Goal: Information Seeking & Learning: Learn about a topic

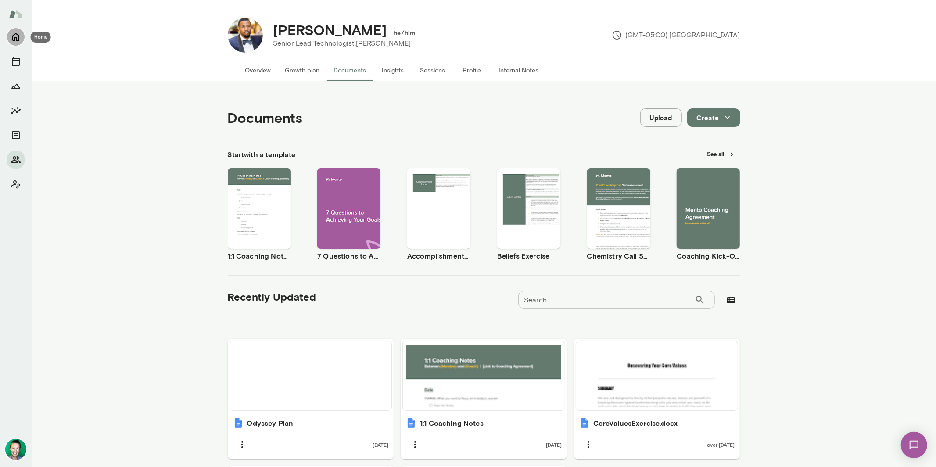
click at [19, 41] on icon "Home" at bounding box center [16, 37] width 11 height 11
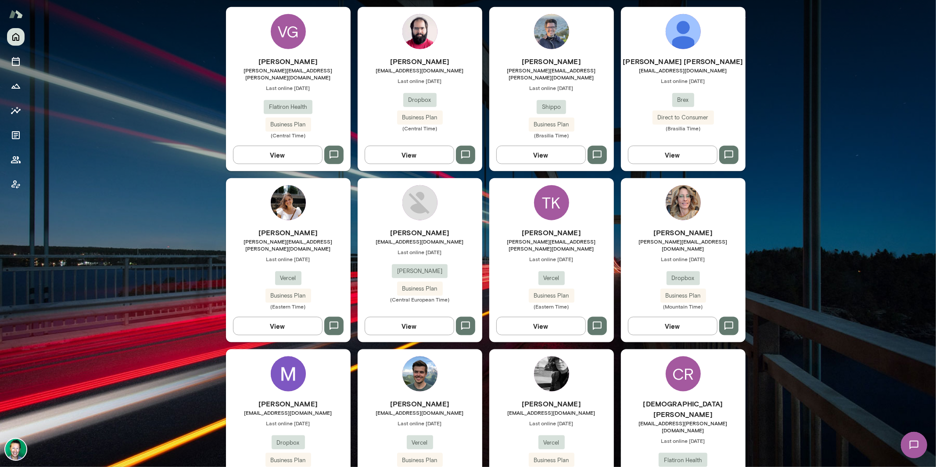
scroll to position [778, 0]
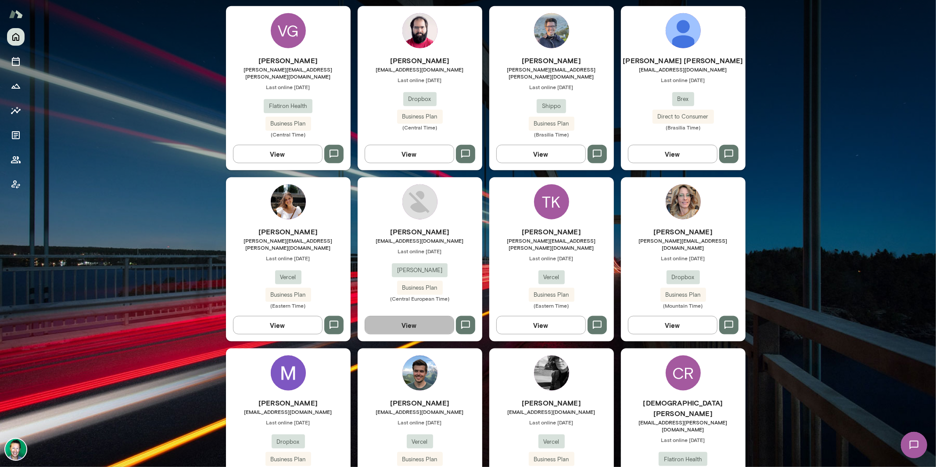
click at [414, 316] on button "View" at bounding box center [409, 325] width 89 height 18
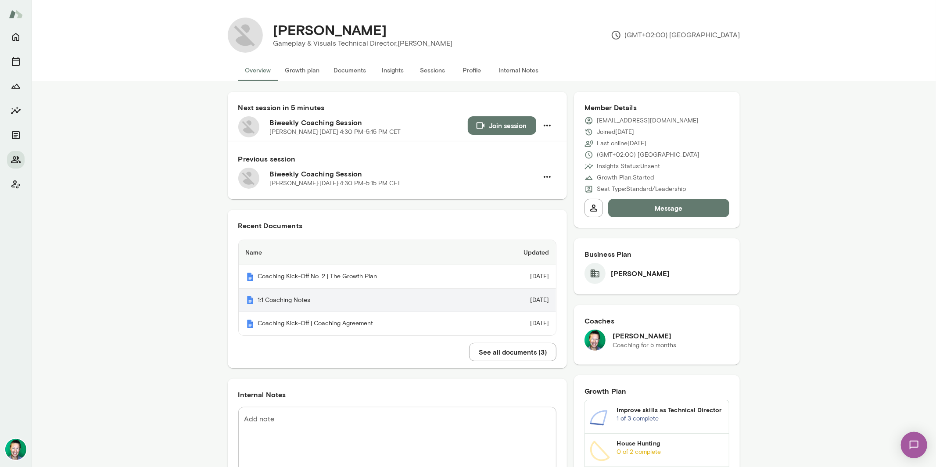
click at [286, 300] on th "1:1 Coaching Notes" at bounding box center [364, 301] width 250 height 24
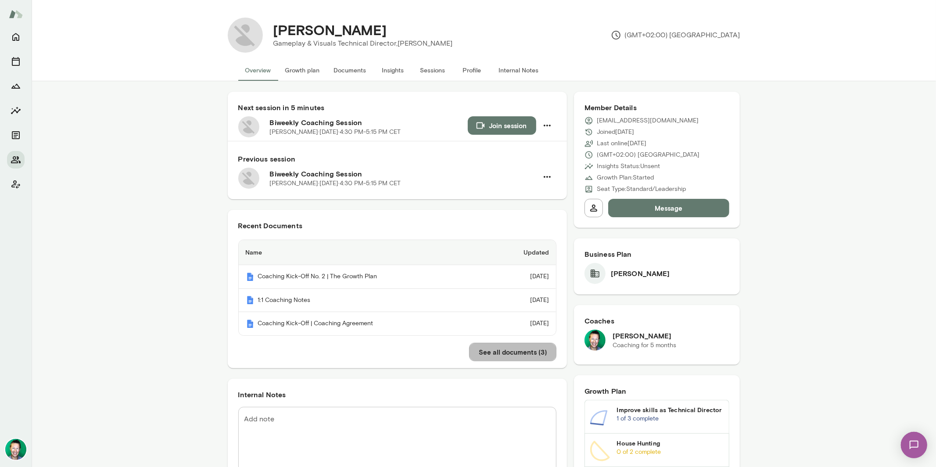
click at [495, 358] on button "See all documents ( 3 )" at bounding box center [512, 352] width 87 height 18
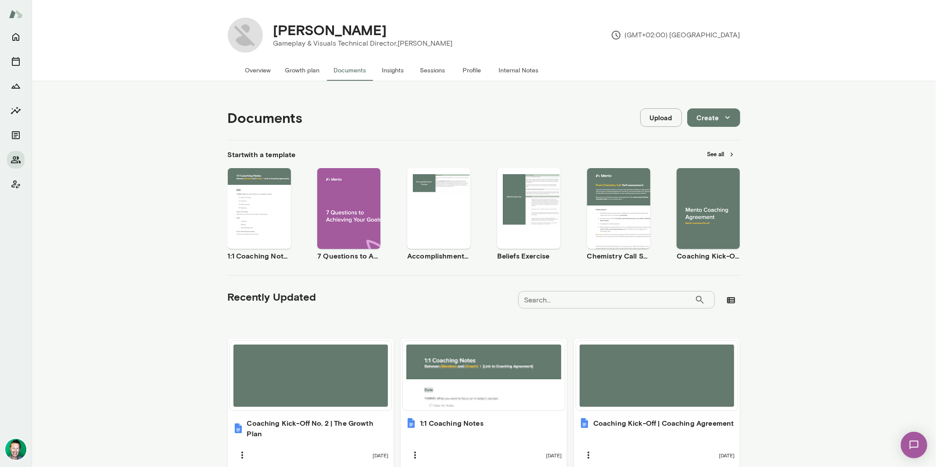
click at [306, 70] on button "Growth plan" at bounding box center [302, 70] width 49 height 21
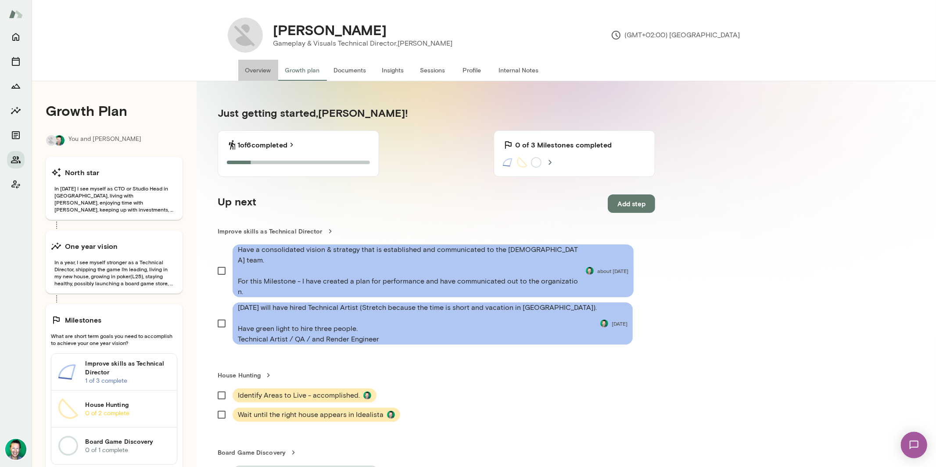
click at [240, 68] on button "Overview" at bounding box center [258, 70] width 40 height 21
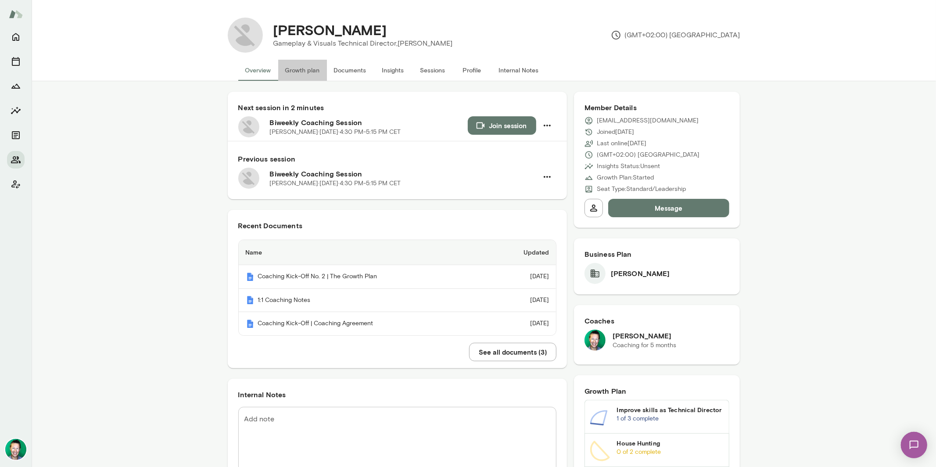
click at [296, 68] on button "Growth plan" at bounding box center [302, 70] width 49 height 21
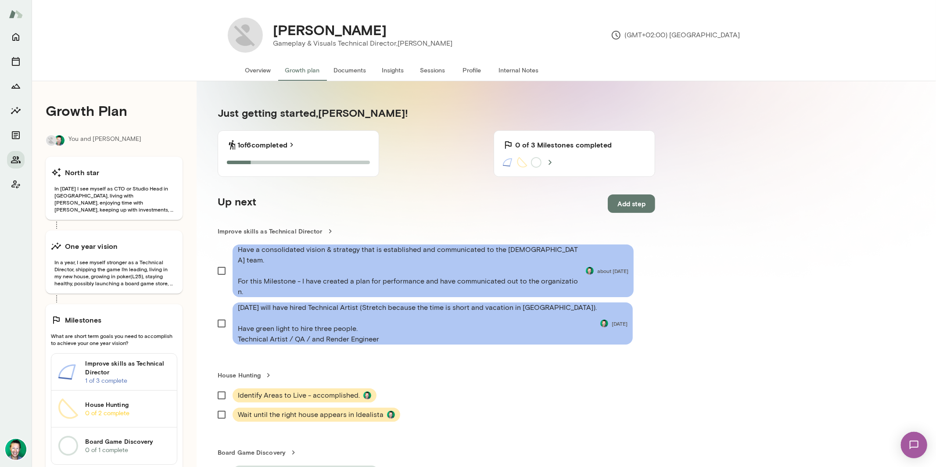
click at [909, 443] on img at bounding box center [913, 444] width 36 height 36
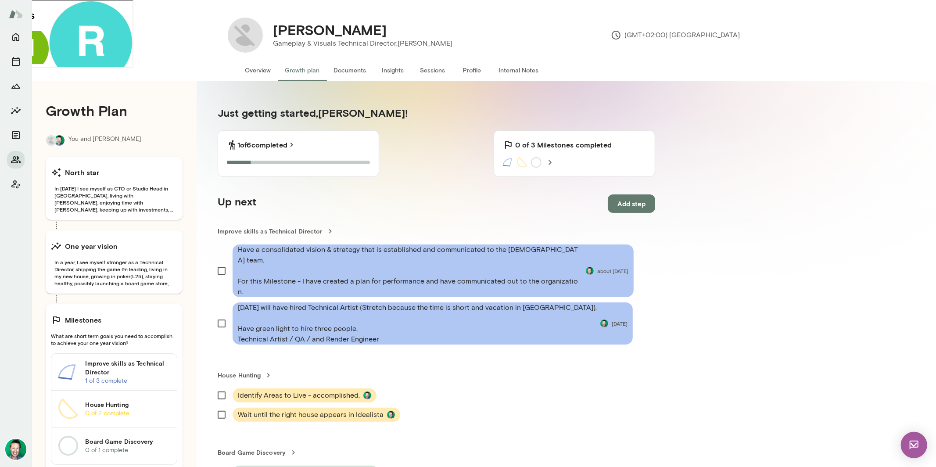
scroll to position [395, 0]
click at [48, 284] on div at bounding box center [89, 286] width 83 height 4
click at [912, 446] on img at bounding box center [913, 444] width 26 height 26
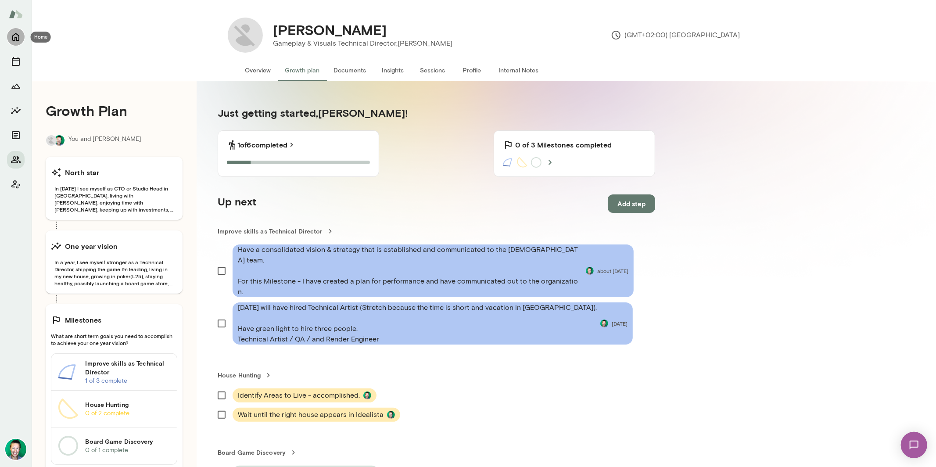
click at [18, 38] on icon "Home" at bounding box center [16, 37] width 11 height 11
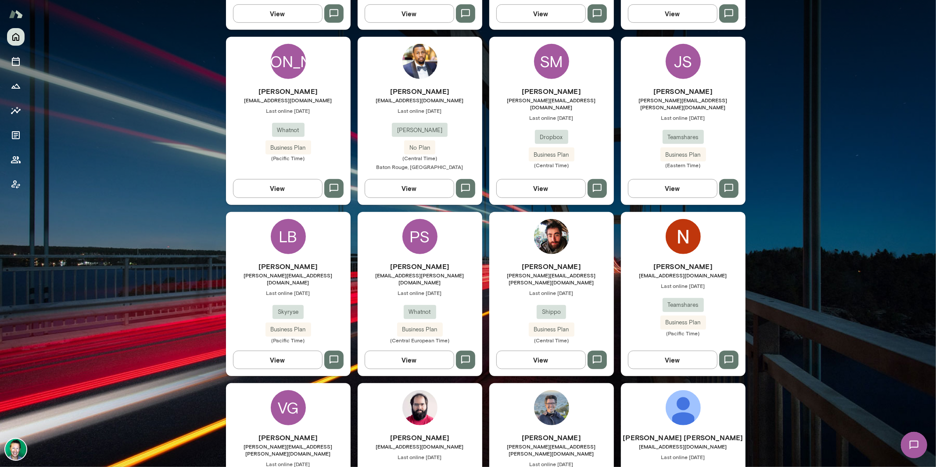
scroll to position [408, 0]
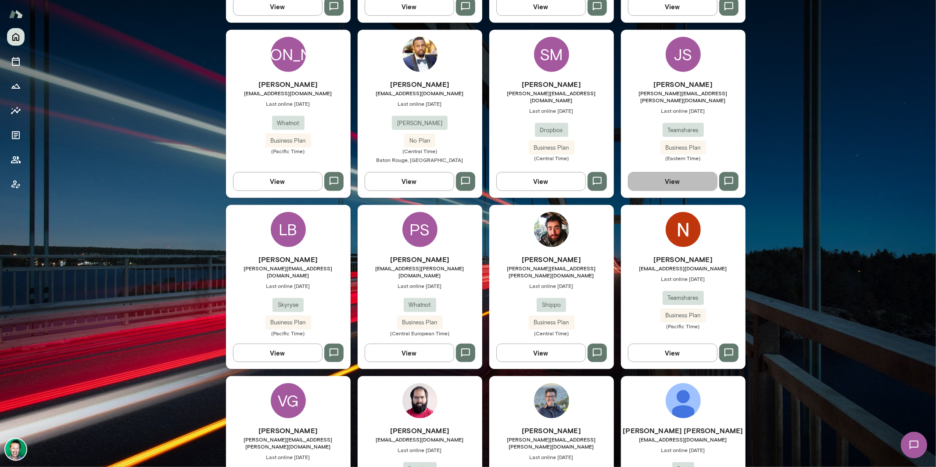
click at [681, 172] on button "View" at bounding box center [672, 181] width 89 height 18
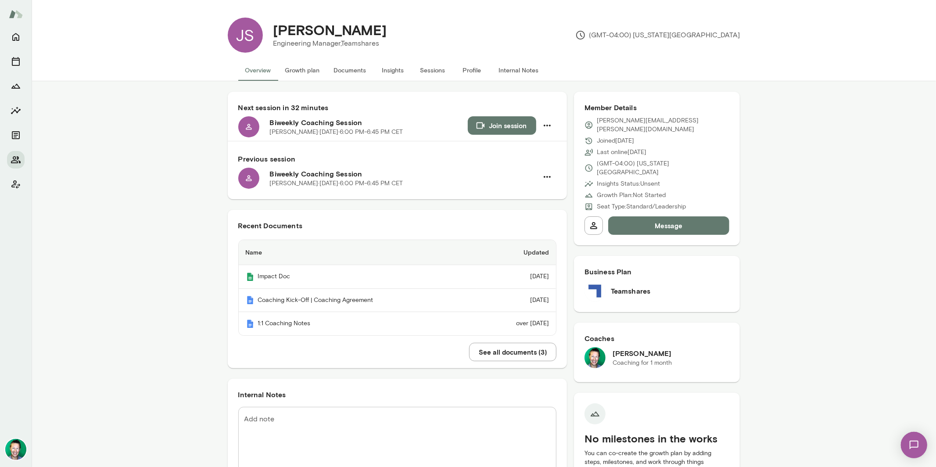
click at [426, 70] on button "Sessions" at bounding box center [432, 70] width 39 height 21
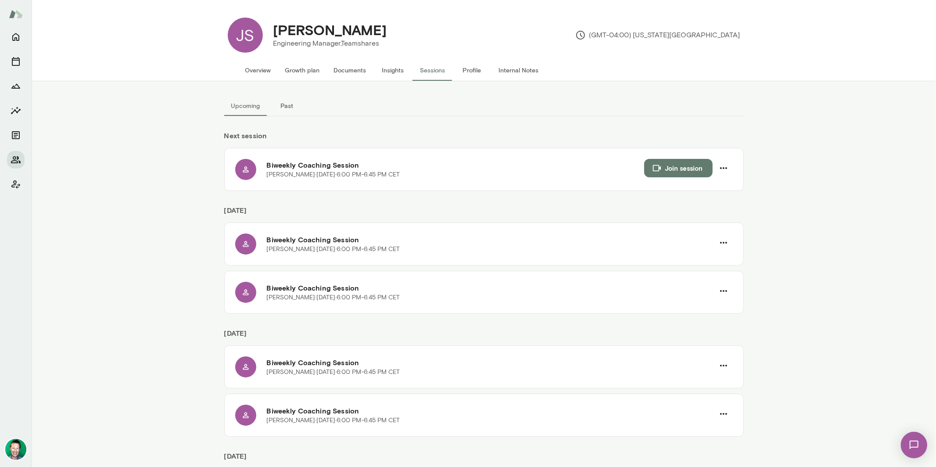
click at [275, 108] on button "Past" at bounding box center [286, 105] width 39 height 21
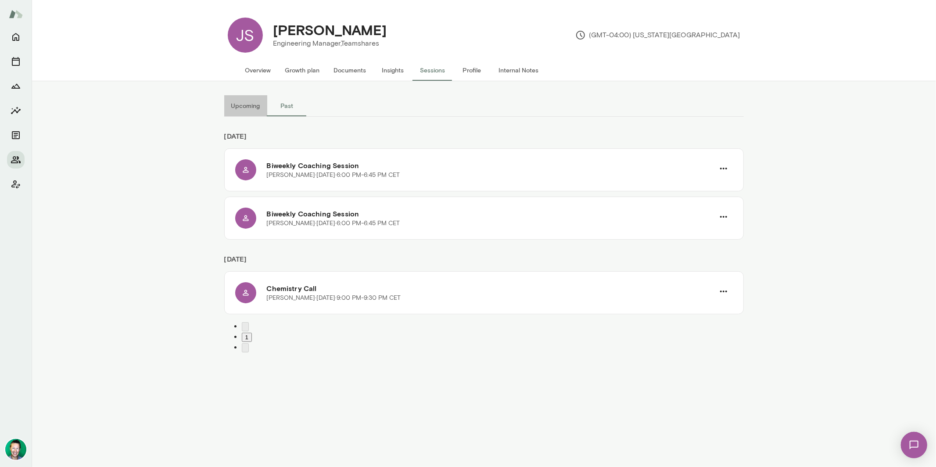
click at [247, 105] on button "Upcoming" at bounding box center [245, 105] width 43 height 21
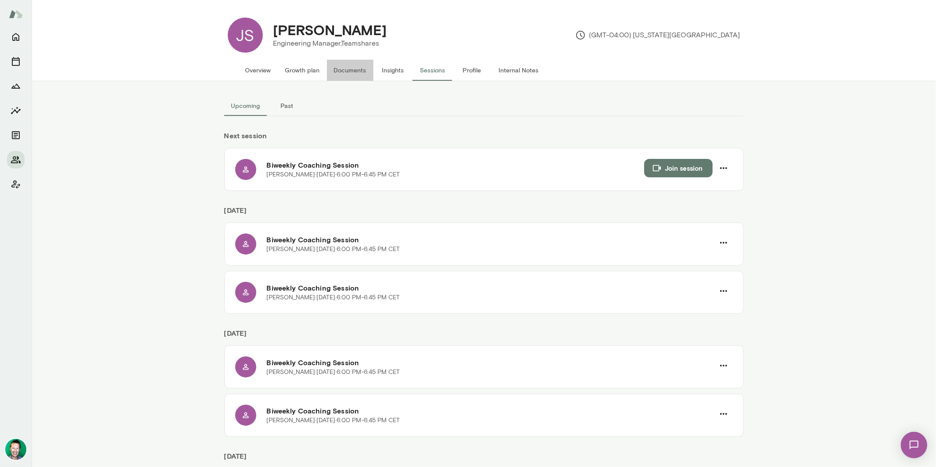
click at [344, 69] on button "Documents" at bounding box center [350, 70] width 47 height 21
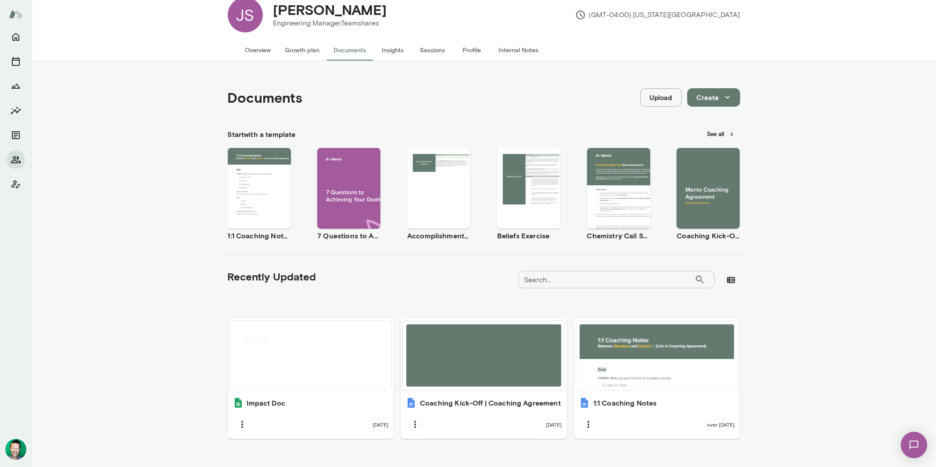
scroll to position [34, 0]
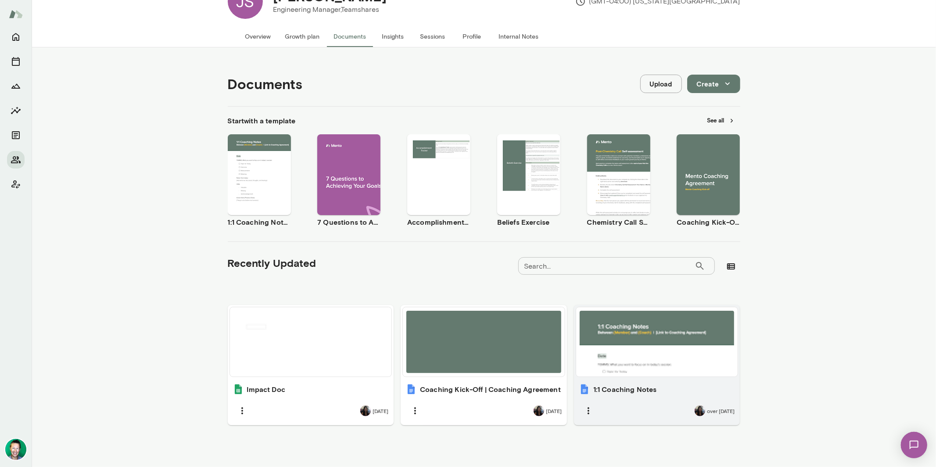
click at [614, 339] on div at bounding box center [657, 342] width 155 height 62
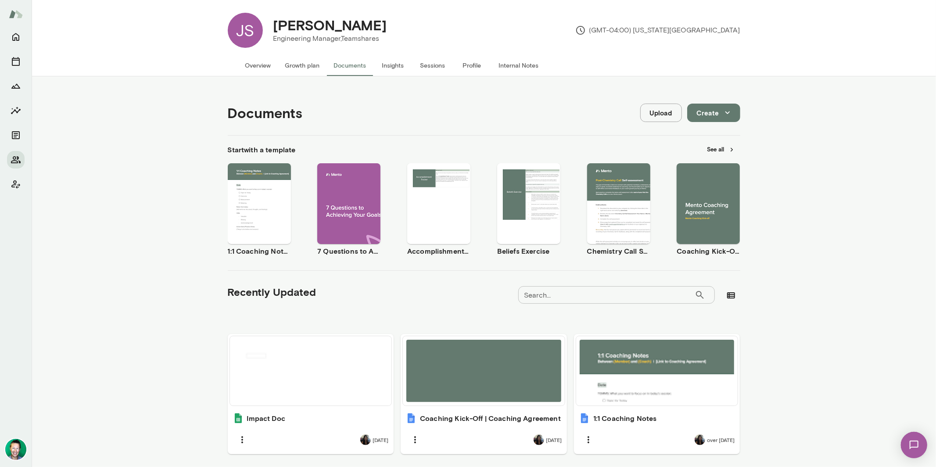
scroll to position [0, 0]
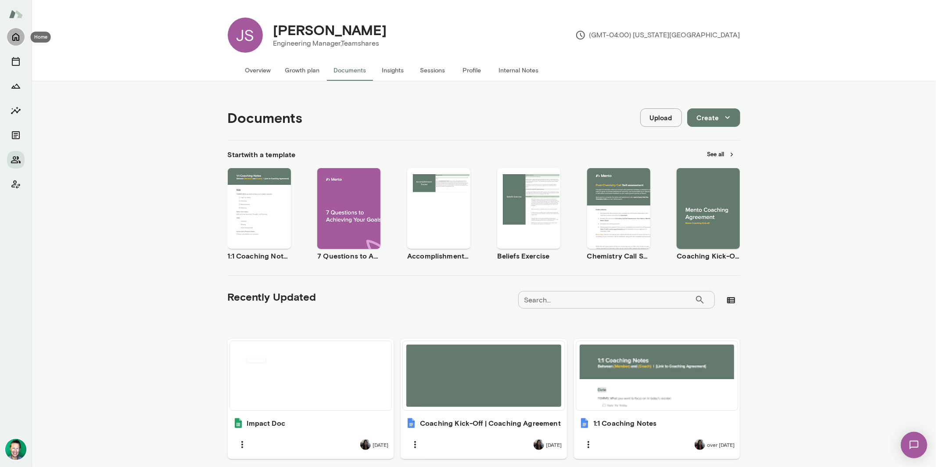
click at [18, 32] on icon "Home" at bounding box center [16, 37] width 11 height 11
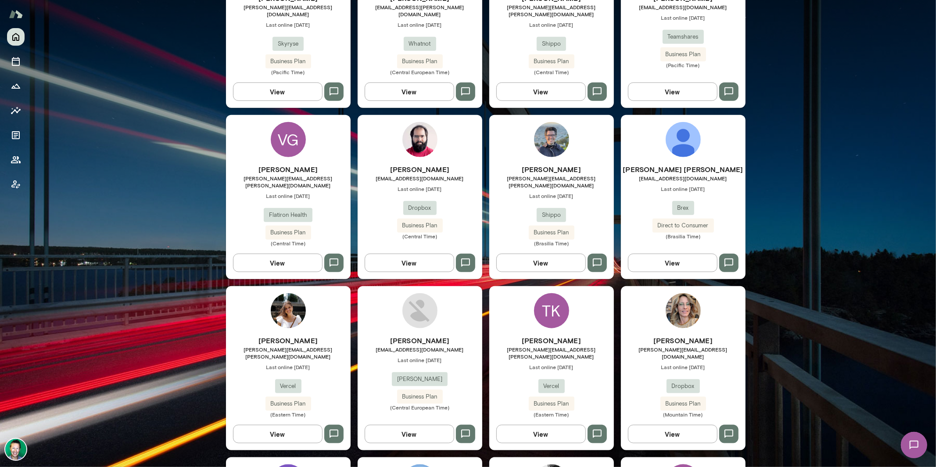
scroll to position [694, 0]
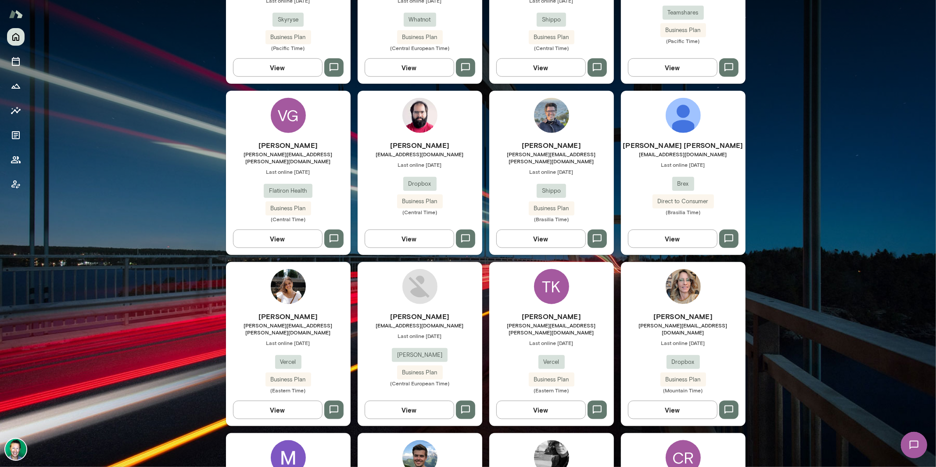
click at [267, 401] on button "View" at bounding box center [277, 410] width 89 height 18
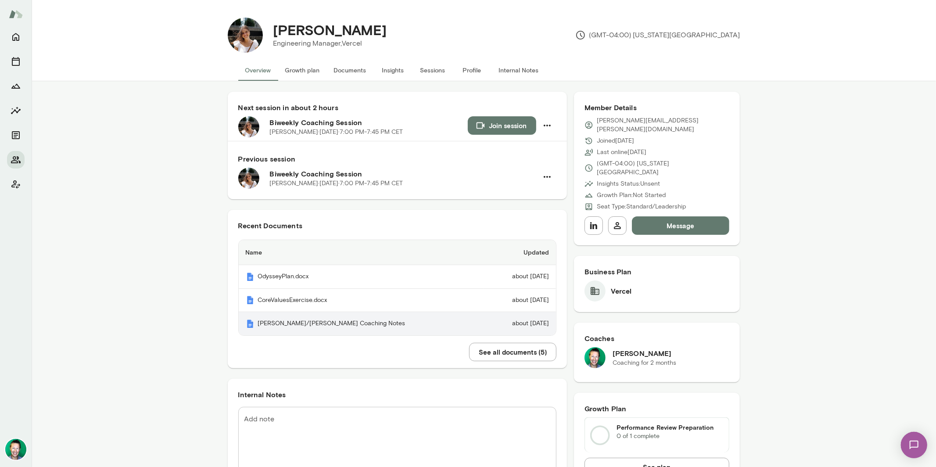
click at [290, 323] on th "[PERSON_NAME]/[PERSON_NAME] Coaching Notes" at bounding box center [361, 323] width 245 height 23
click at [15, 36] on icon "Home" at bounding box center [16, 37] width 11 height 11
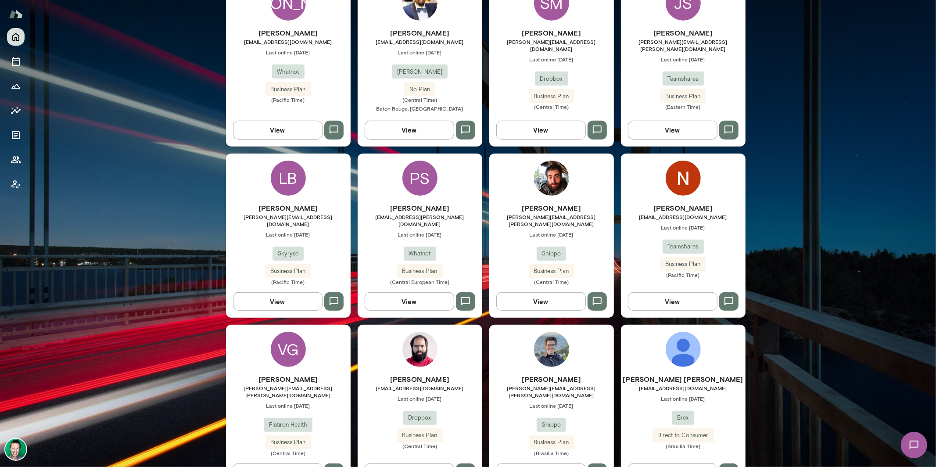
scroll to position [462, 0]
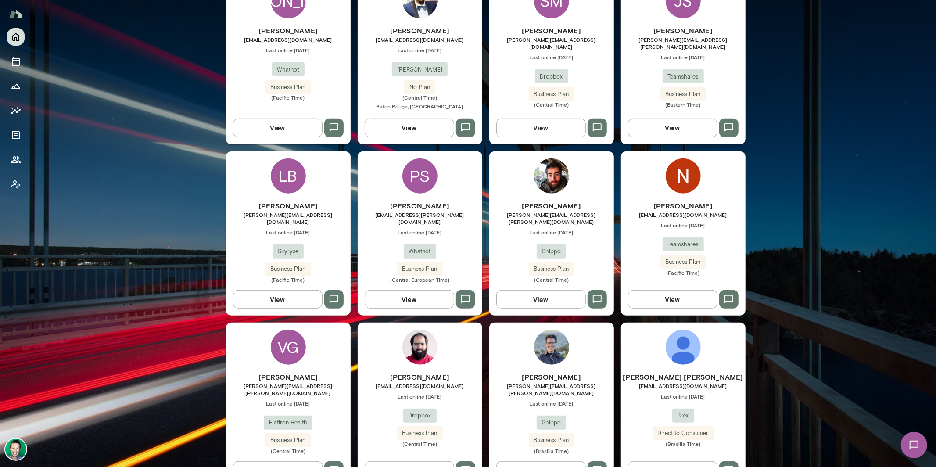
click at [279, 290] on button "View" at bounding box center [277, 299] width 89 height 18
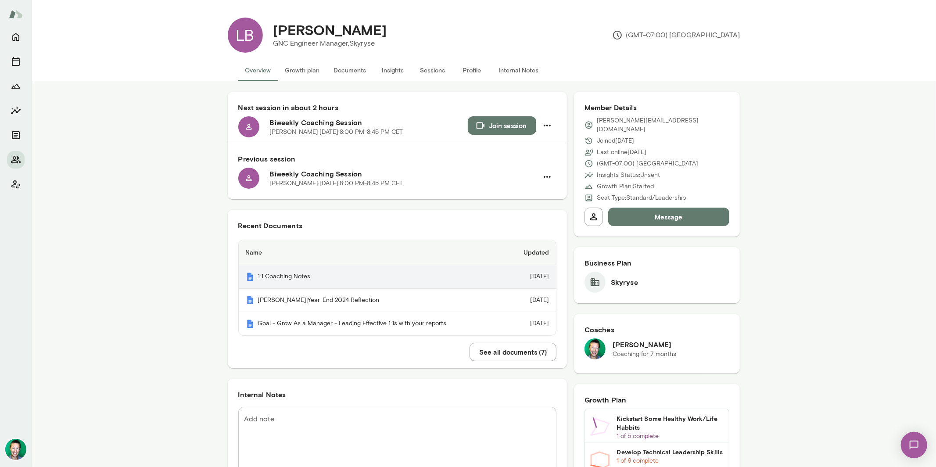
click at [300, 277] on th "1:1 Coaching Notes" at bounding box center [373, 277] width 268 height 24
click at [14, 36] on icon "Home" at bounding box center [16, 37] width 11 height 11
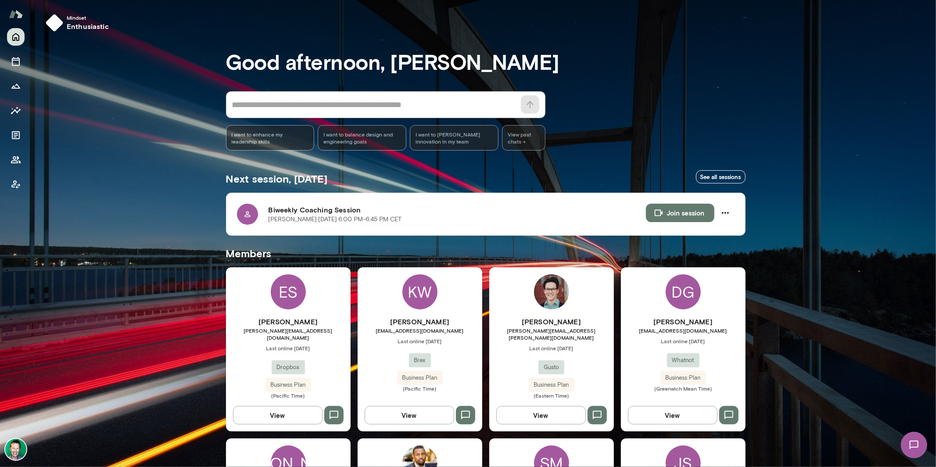
click at [261, 412] on button "View" at bounding box center [277, 415] width 89 height 18
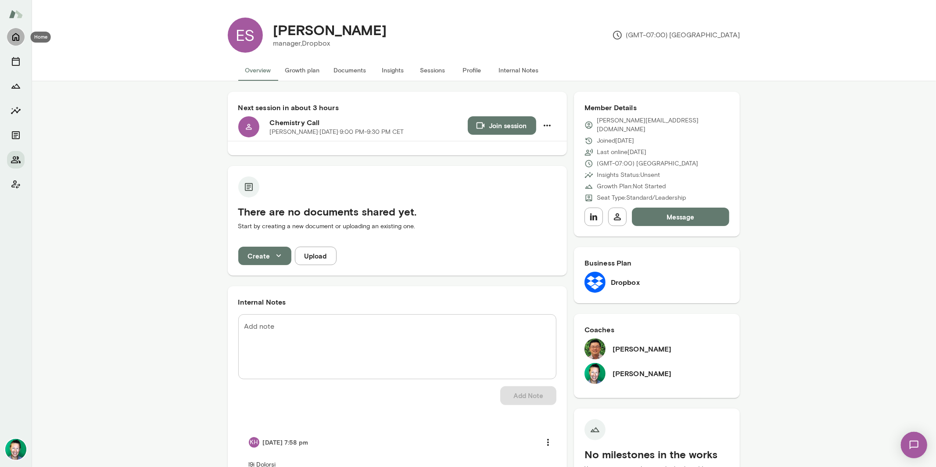
click at [15, 43] on button "Home" at bounding box center [16, 37] width 18 height 18
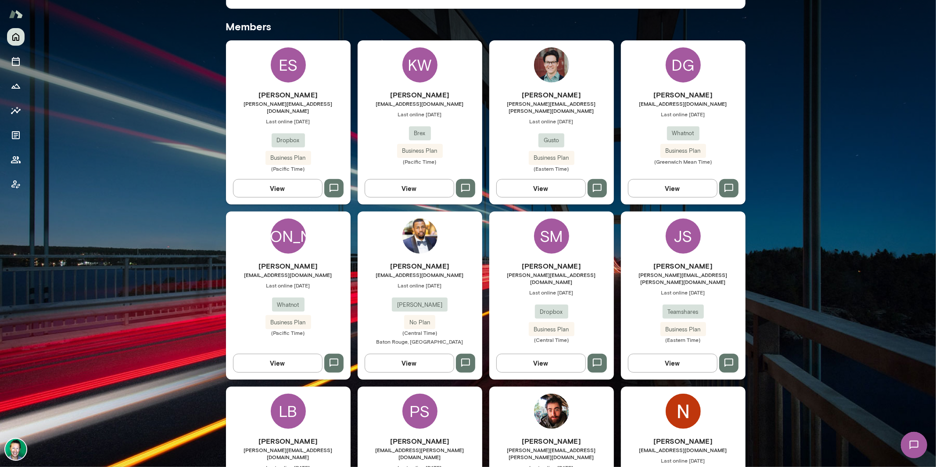
scroll to position [271, 0]
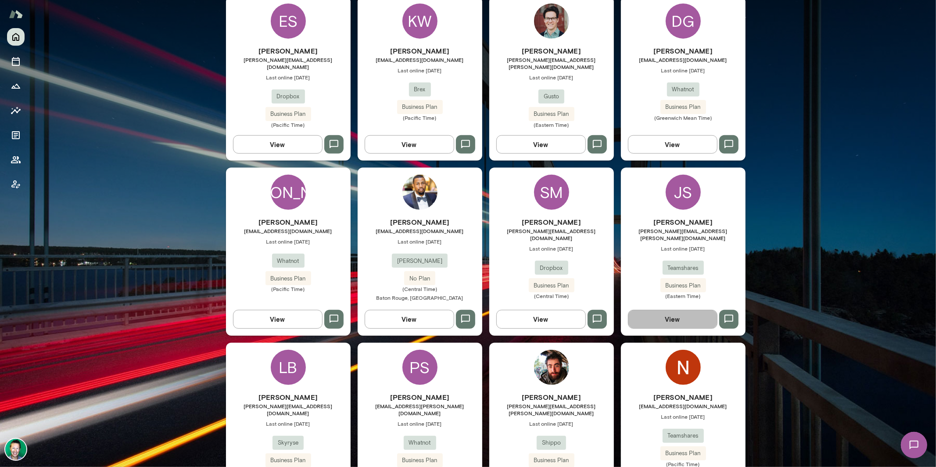
click at [630, 310] on button "View" at bounding box center [672, 319] width 89 height 18
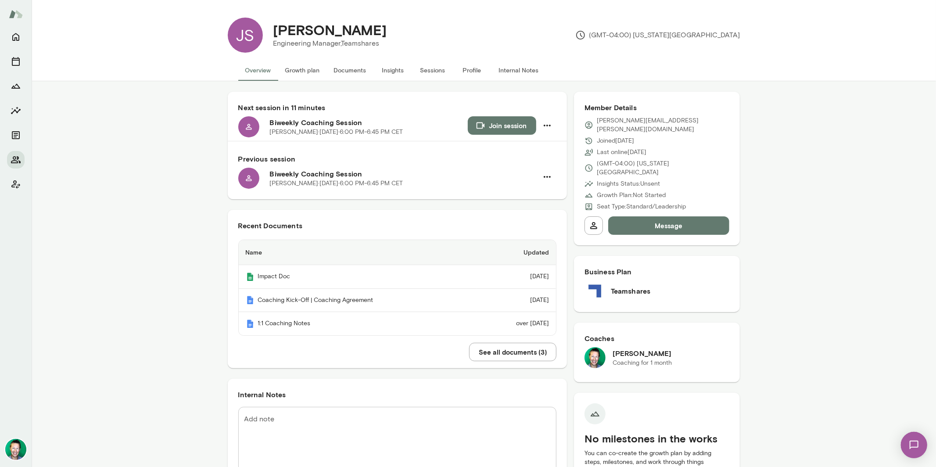
click at [426, 69] on button "Sessions" at bounding box center [432, 70] width 39 height 21
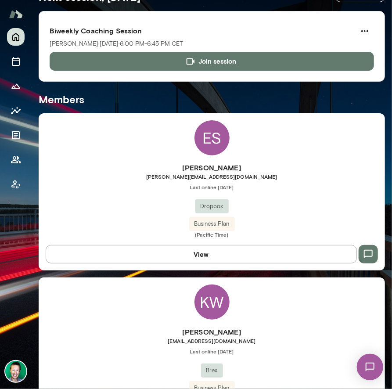
scroll to position [167, 0]
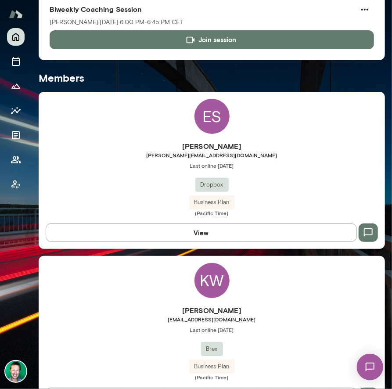
click at [212, 235] on button "View" at bounding box center [201, 232] width 311 height 18
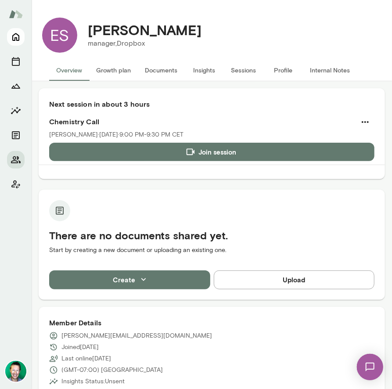
click at [15, 40] on icon "Home" at bounding box center [16, 37] width 11 height 11
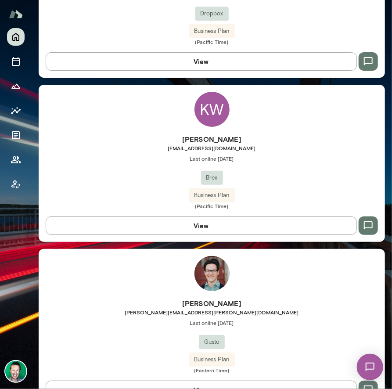
scroll to position [340, 0]
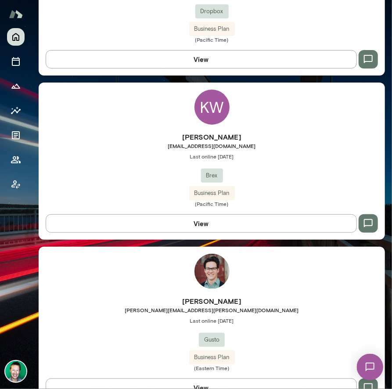
click at [369, 370] on img at bounding box center [369, 366] width 36 height 36
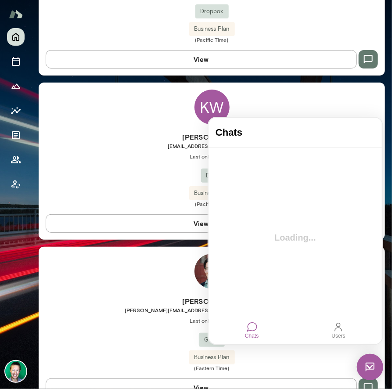
scroll to position [0, 0]
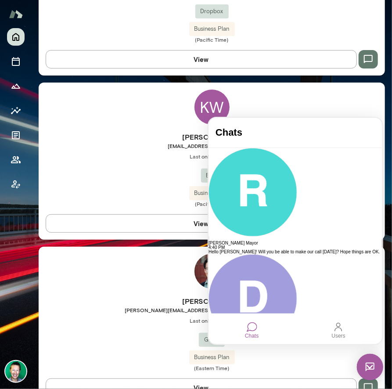
click at [369, 370] on img at bounding box center [369, 366] width 26 height 26
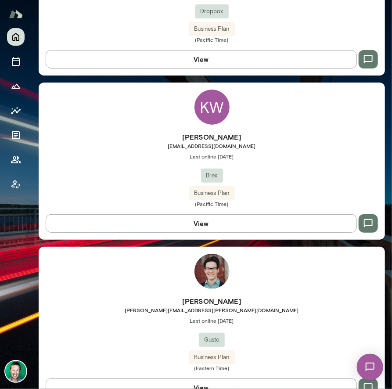
click at [363, 385] on icon "button" at bounding box center [368, 387] width 11 height 11
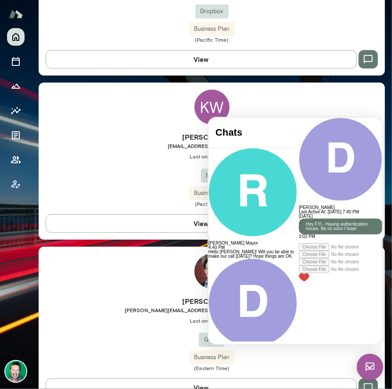
click at [370, 367] on img at bounding box center [369, 366] width 26 height 26
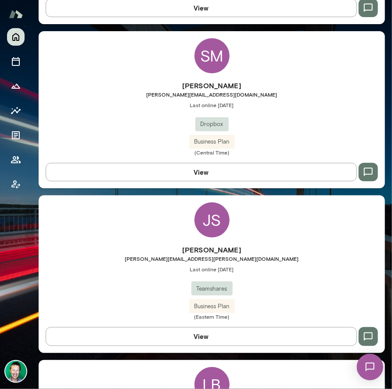
scroll to position [1358, 0]
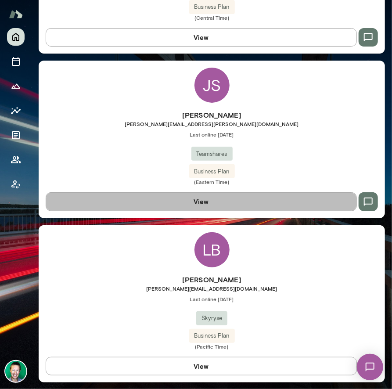
click at [234, 193] on button "View" at bounding box center [201, 201] width 311 height 18
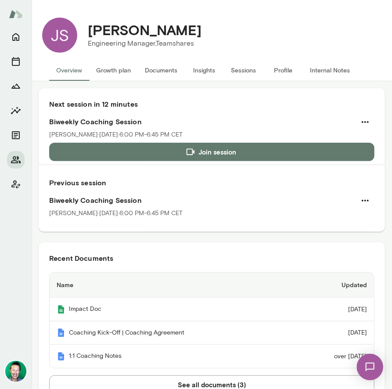
scroll to position [53, 0]
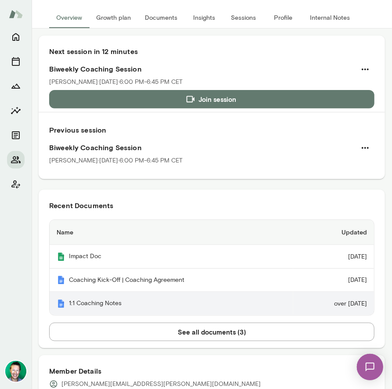
click at [101, 303] on th "1:1 Coaching Notes" at bounding box center [171, 303] width 243 height 23
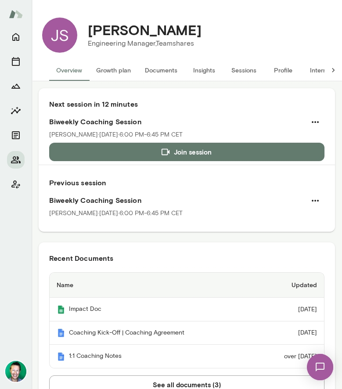
click at [241, 70] on button "Sessions" at bounding box center [243, 70] width 39 height 21
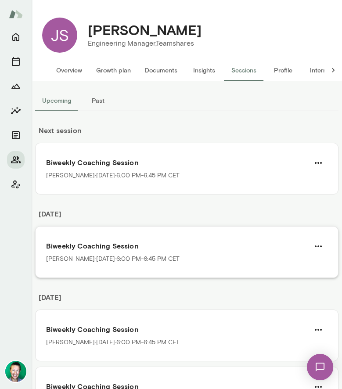
scroll to position [6, 0]
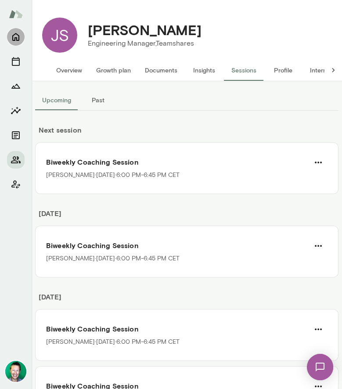
click at [14, 36] on icon "Home" at bounding box center [16, 37] width 11 height 11
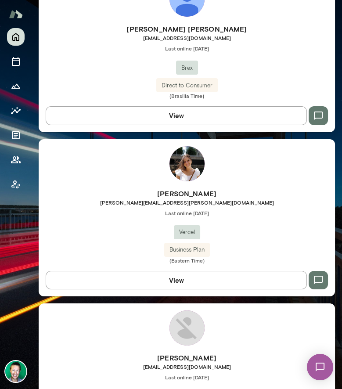
scroll to position [2778, 0]
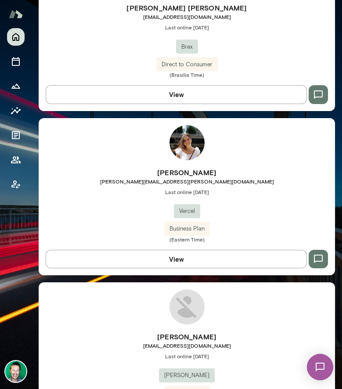
click at [163, 252] on button "View" at bounding box center [176, 259] width 261 height 18
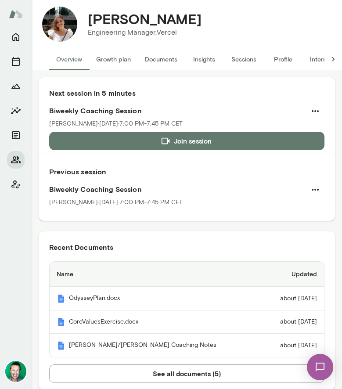
scroll to position [14, 0]
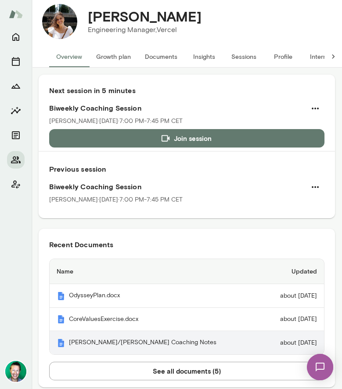
click at [116, 341] on th "[PERSON_NAME]/[PERSON_NAME] Coaching Notes" at bounding box center [156, 342] width 212 height 23
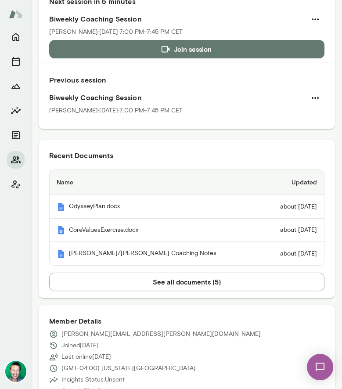
scroll to position [0, 0]
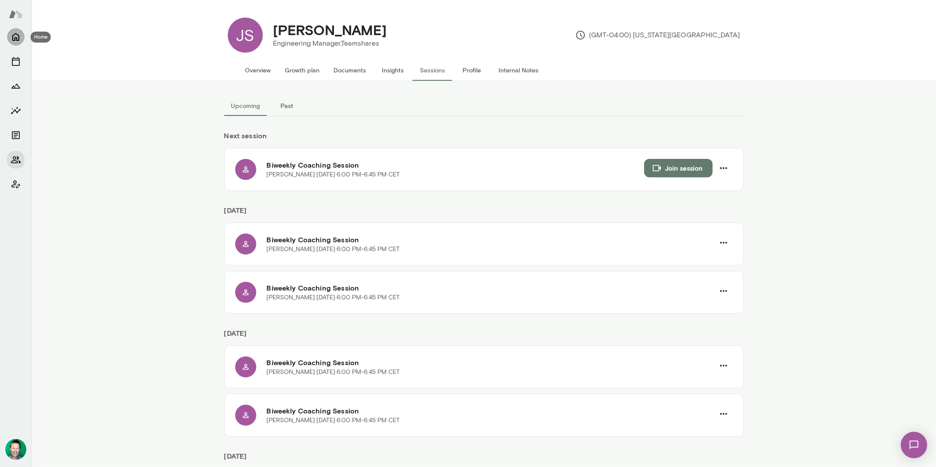
click at [14, 36] on icon "Home" at bounding box center [16, 37] width 11 height 11
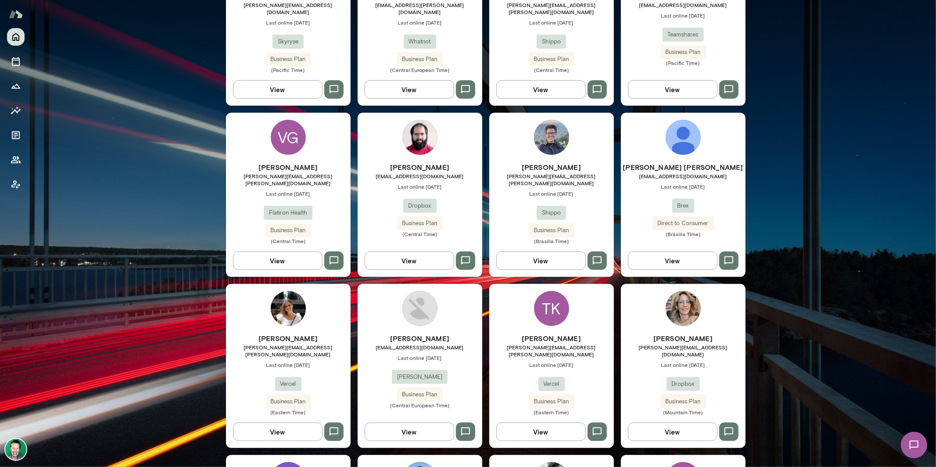
scroll to position [674, 0]
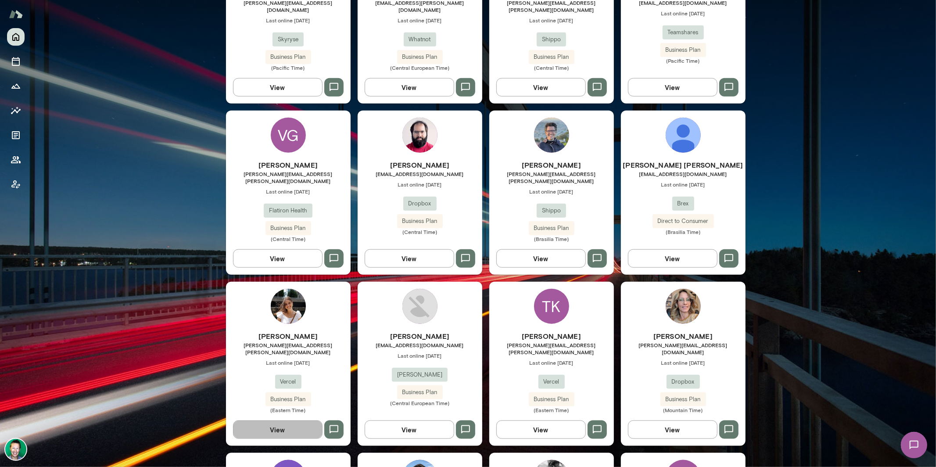
click at [290, 420] on button "View" at bounding box center [277, 429] width 89 height 18
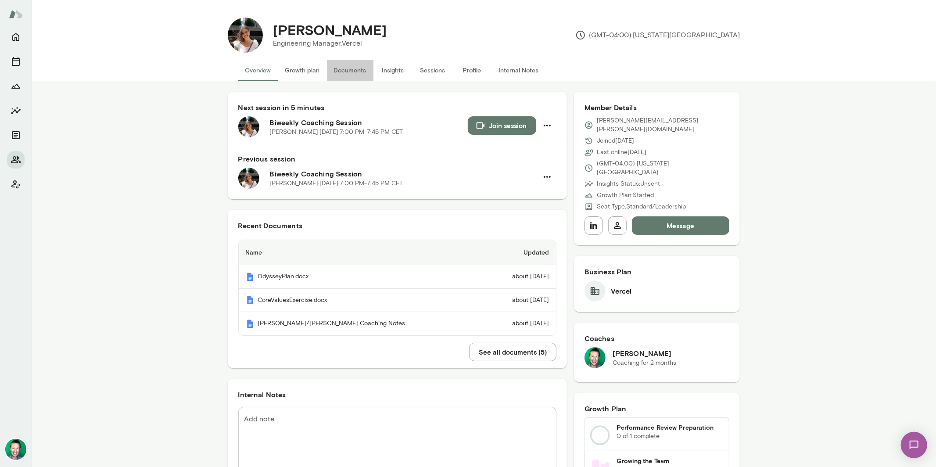
click at [355, 71] on button "Documents" at bounding box center [350, 70] width 47 height 21
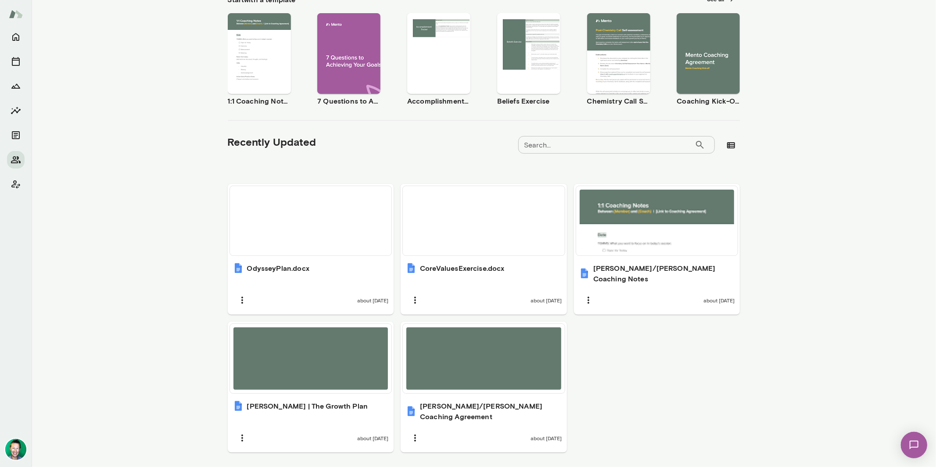
scroll to position [161, 0]
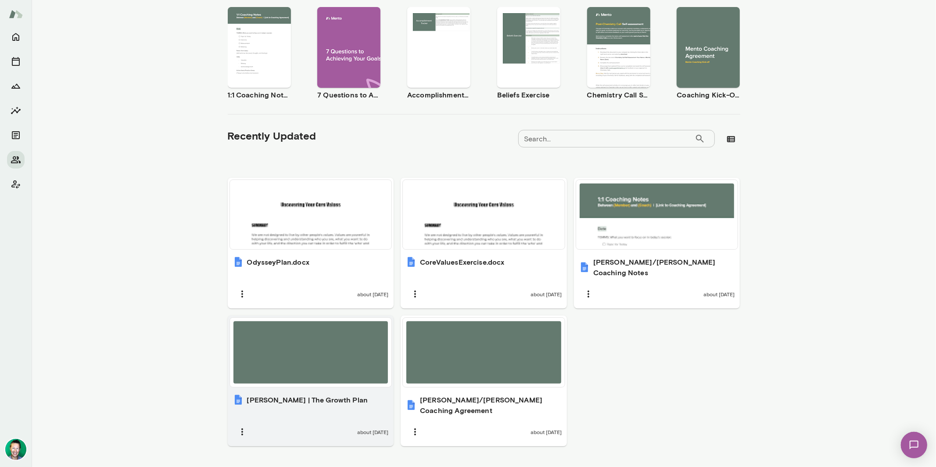
click at [287, 343] on div at bounding box center [310, 352] width 155 height 62
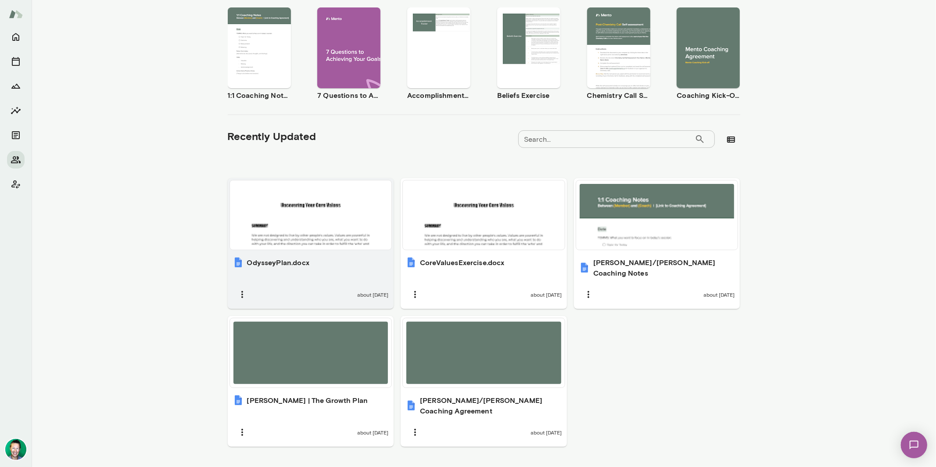
scroll to position [0, 0]
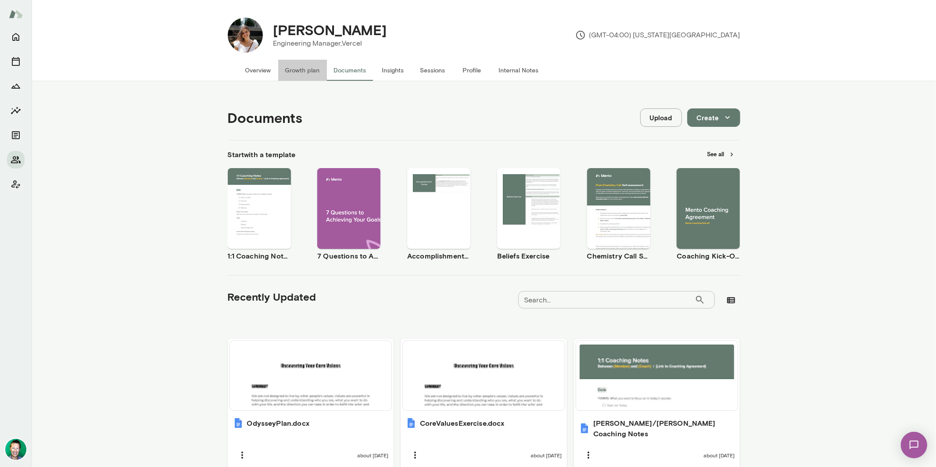
click at [297, 73] on button "Growth plan" at bounding box center [302, 70] width 49 height 21
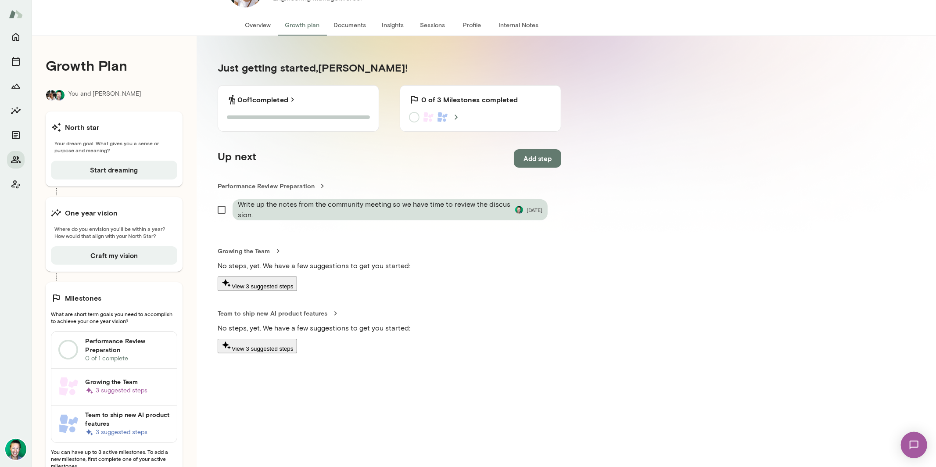
scroll to position [46, 0]
click at [108, 339] on h6 "Performance Review Preparation" at bounding box center [127, 345] width 85 height 18
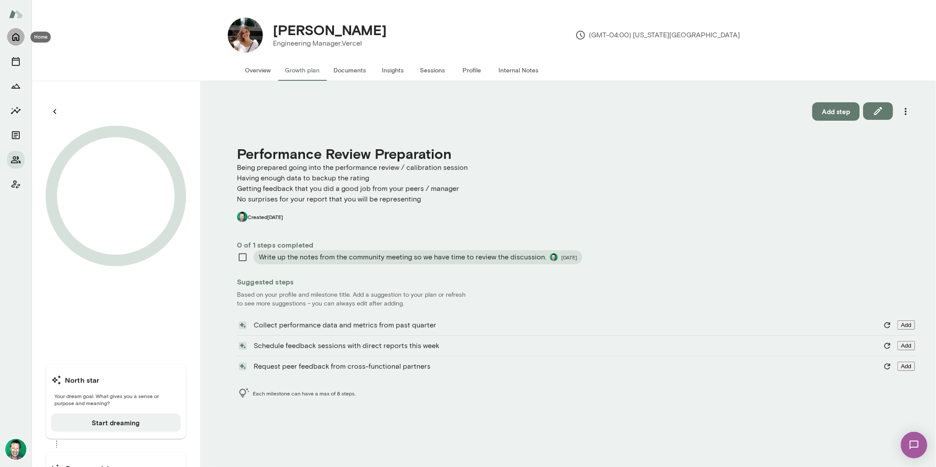
click at [14, 38] on icon "Home" at bounding box center [15, 37] width 7 height 8
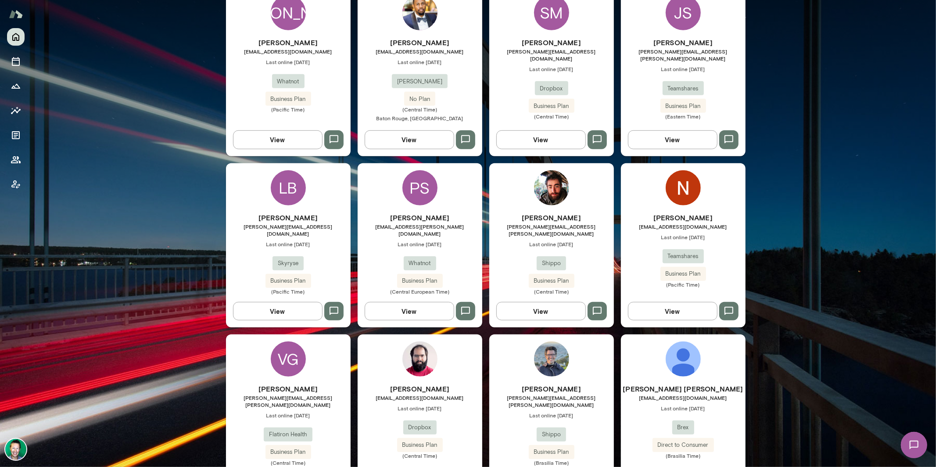
scroll to position [563, 0]
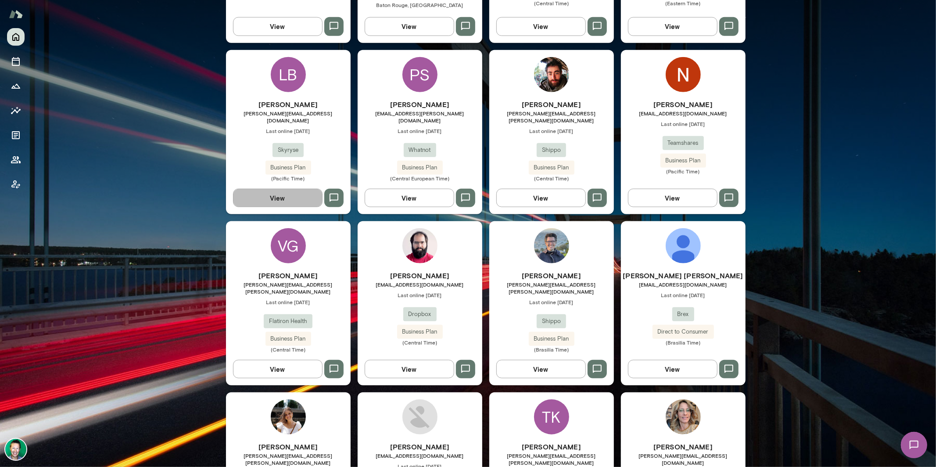
click at [270, 189] on button "View" at bounding box center [277, 198] width 89 height 18
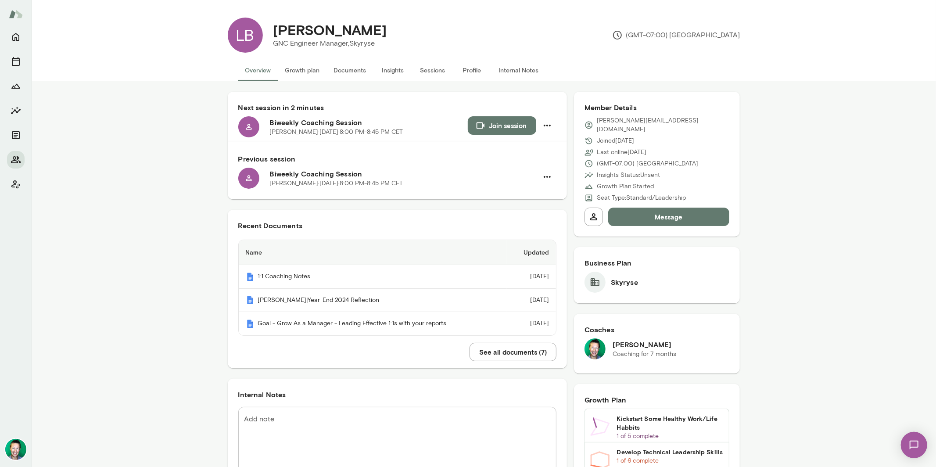
click at [304, 71] on button "Growth plan" at bounding box center [302, 70] width 49 height 21
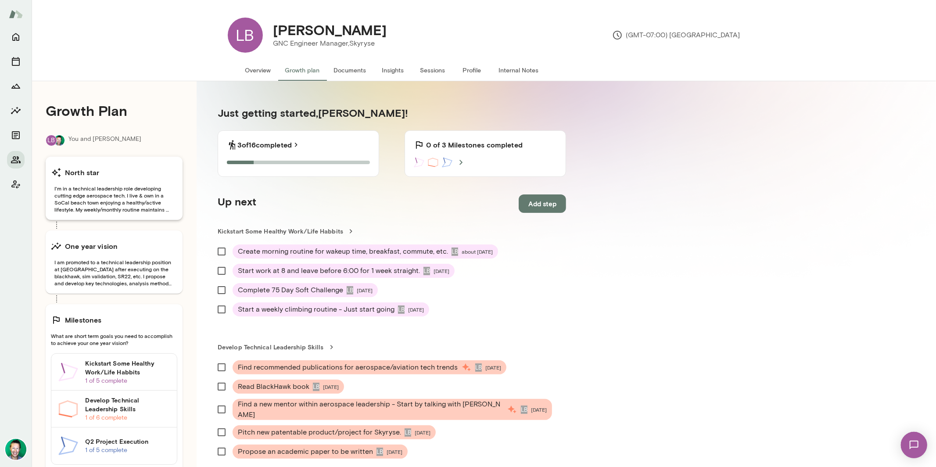
click at [112, 194] on span "I'm in a technical leadership role developing cutting edge aerospace tech. I li…" at bounding box center [114, 199] width 126 height 28
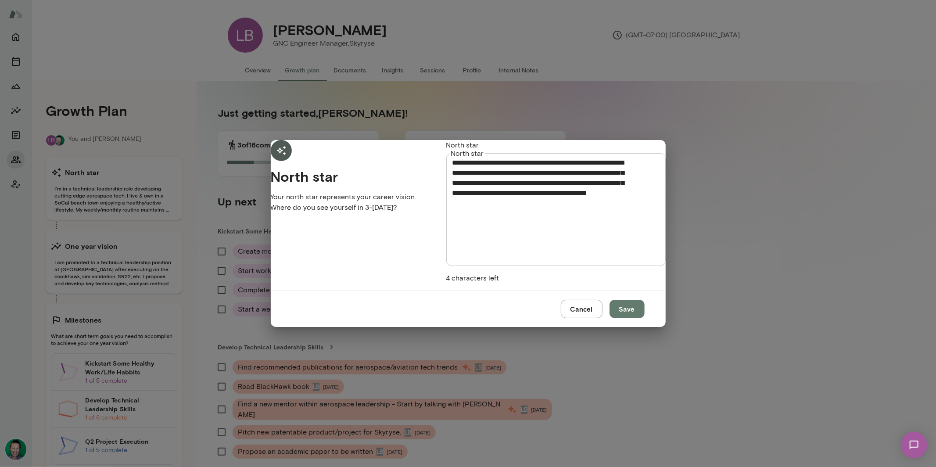
click at [587, 317] on button "Cancel" at bounding box center [582, 309] width 42 height 18
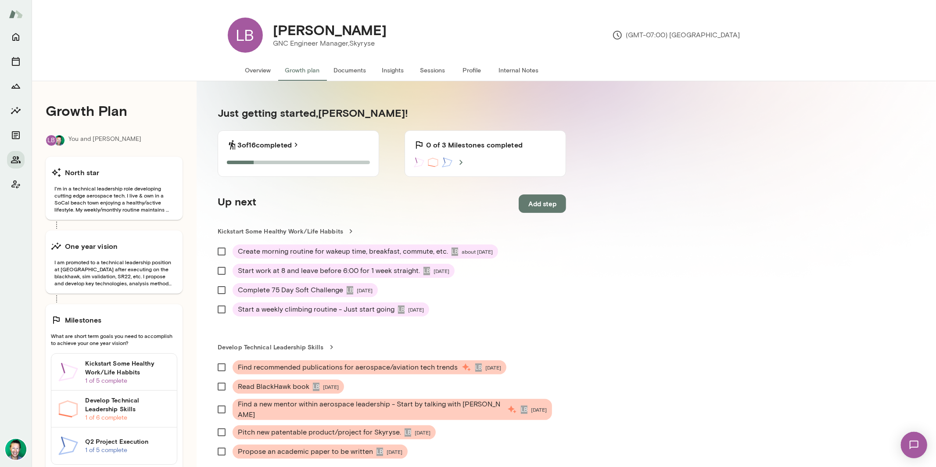
click at [587, 317] on button "Cancel" at bounding box center [582, 309] width 42 height 18
click at [127, 267] on span "I am promoted to a technical leadership position at Skyryse after executing on …" at bounding box center [114, 272] width 126 height 28
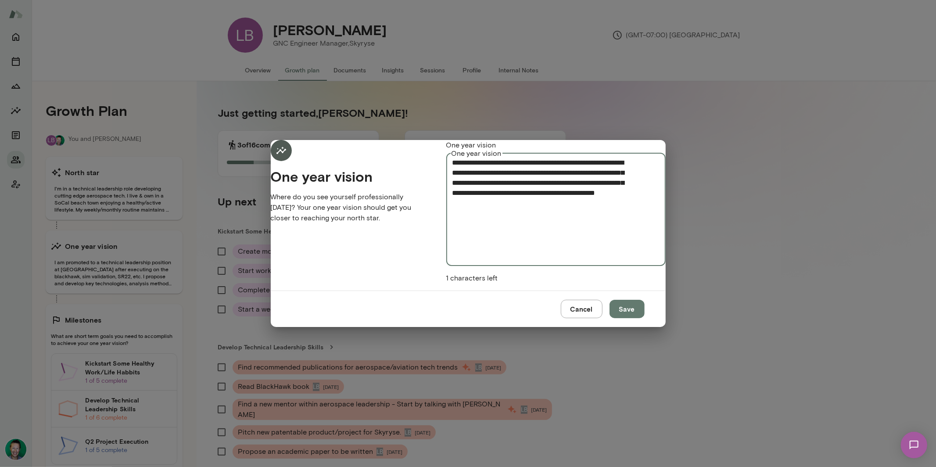
drag, startPoint x: 570, startPoint y: 206, endPoint x: 443, endPoint y: 143, distance: 141.8
click at [443, 143] on div "**********" at bounding box center [468, 215] width 395 height 150
click at [586, 316] on button "Cancel" at bounding box center [582, 309] width 42 height 18
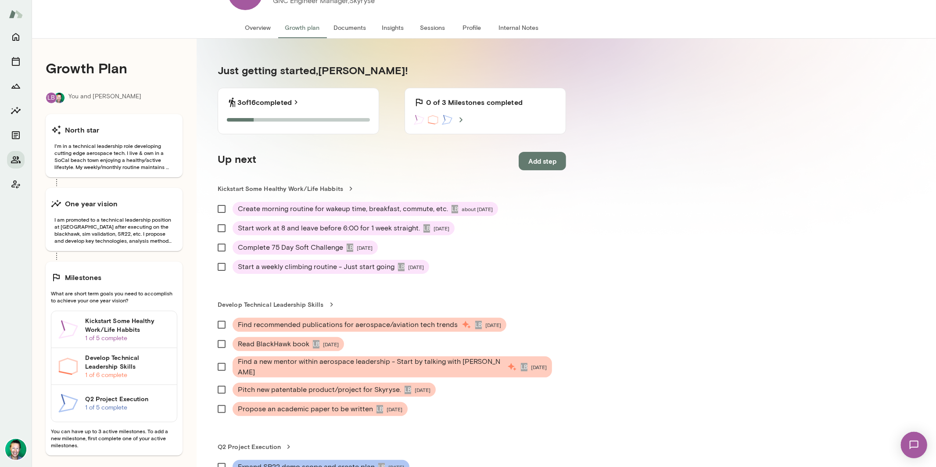
scroll to position [62, 0]
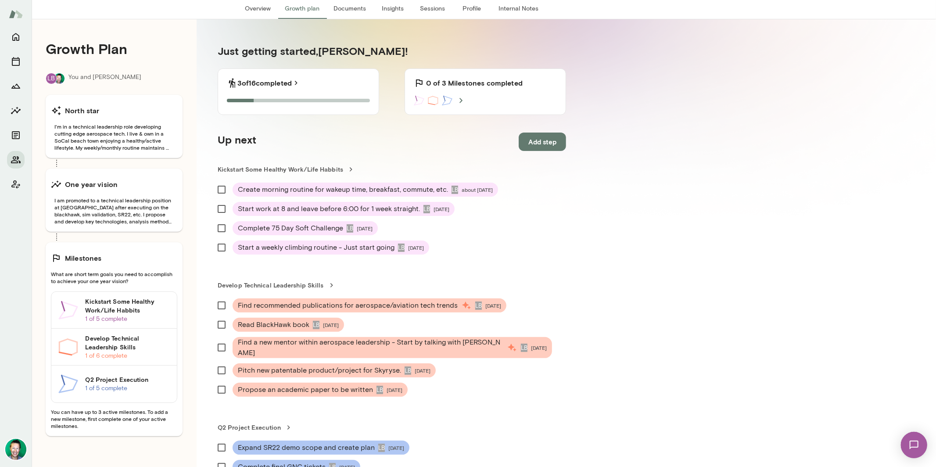
click at [97, 345] on h6 "Develop Technical Leadership Skills" at bounding box center [127, 343] width 85 height 18
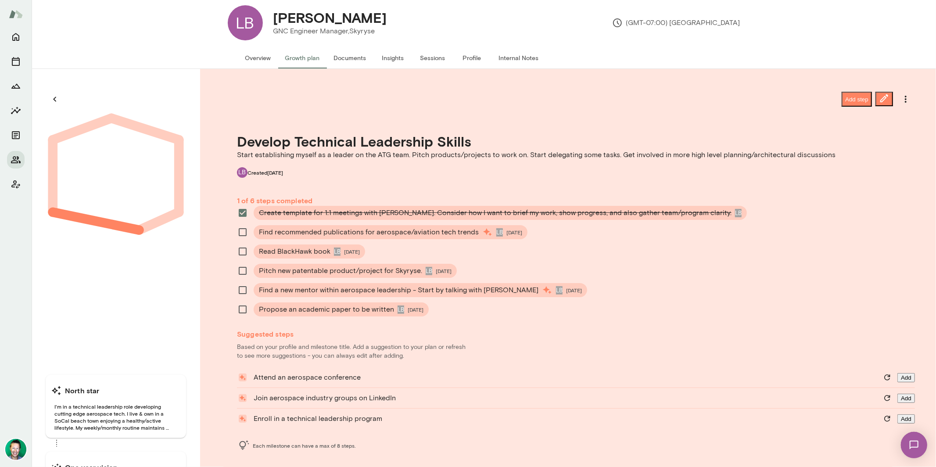
scroll to position [14, 0]
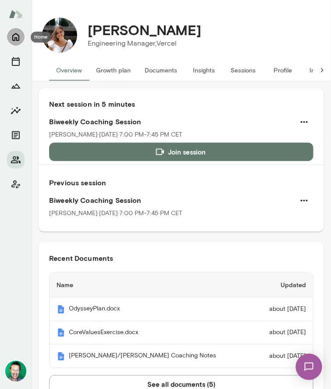
drag, startPoint x: 8, startPoint y: 39, endPoint x: 14, endPoint y: 38, distance: 5.7
click at [9, 38] on button "Home" at bounding box center [16, 37] width 18 height 18
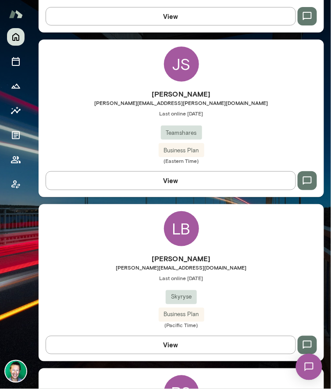
scroll to position [1440, 0]
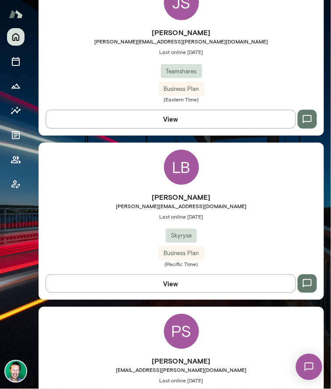
click at [149, 279] on button "View" at bounding box center [171, 283] width 250 height 18
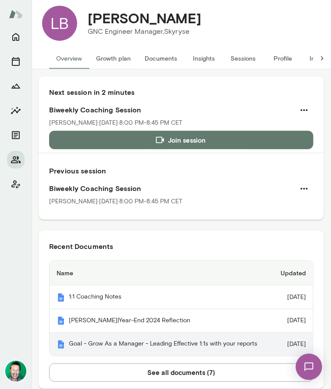
scroll to position [128, 0]
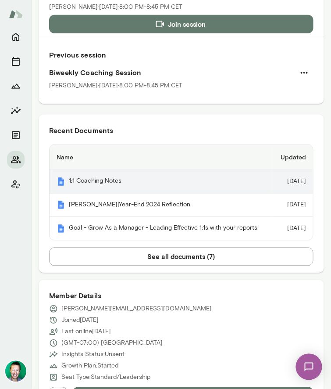
click at [104, 179] on th "1:1 Coaching Notes" at bounding box center [161, 182] width 223 height 24
